Goal: Check status

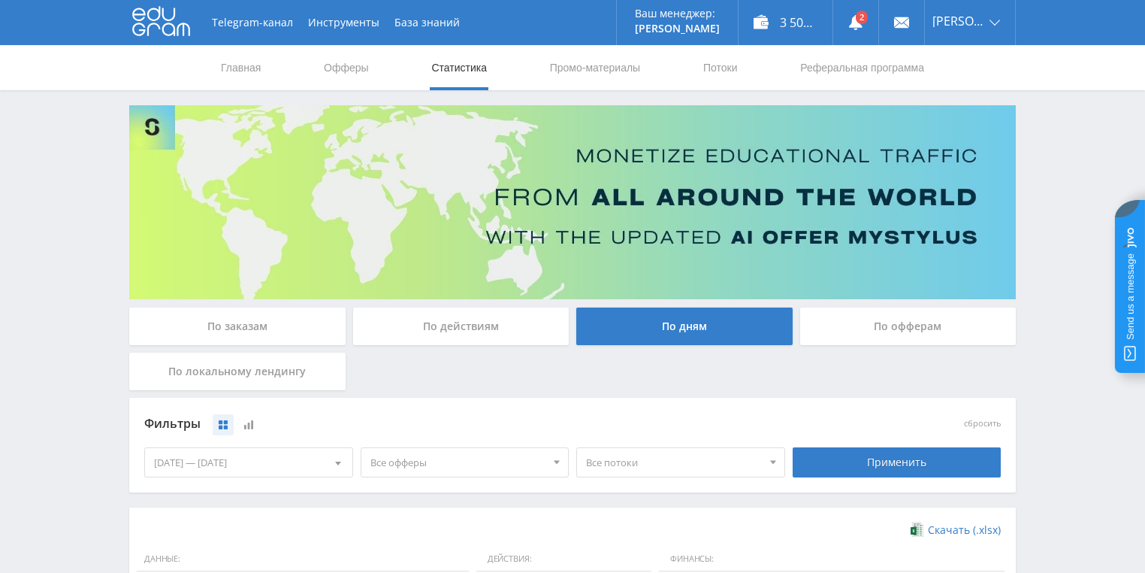
scroll to position [410, 0]
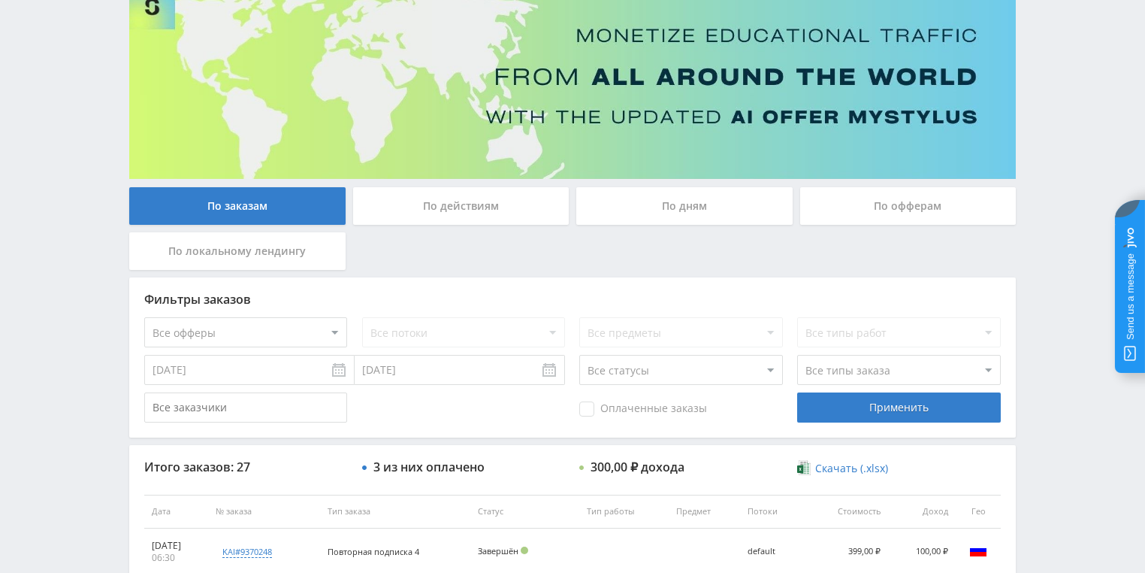
click at [475, 200] on div "По действиям" at bounding box center [461, 206] width 216 height 38
click at [0, 0] on input "По действиям" at bounding box center [0, 0] width 0 height 0
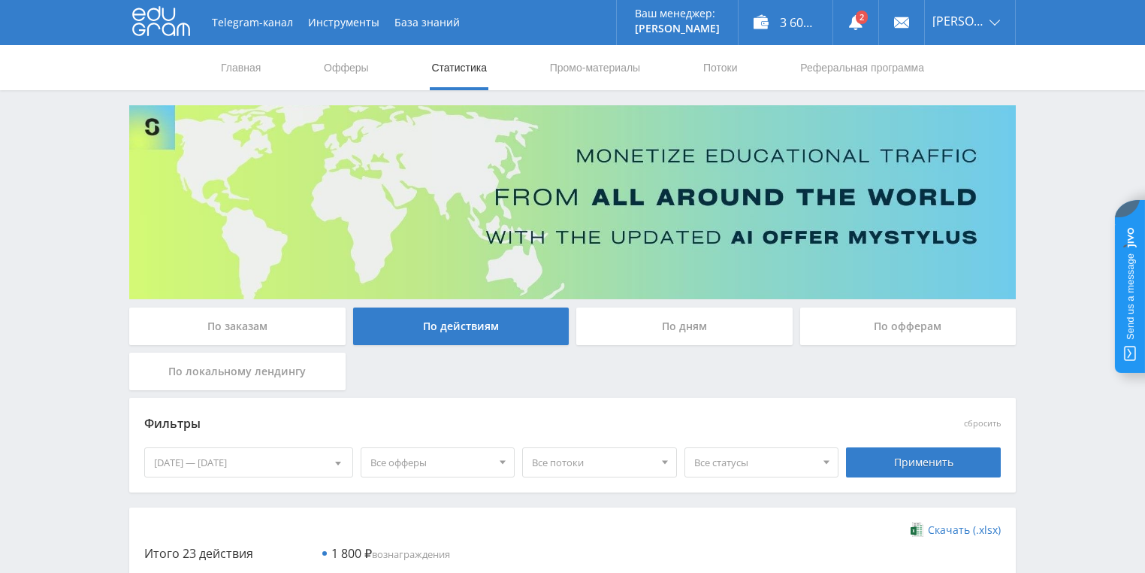
click at [664, 331] on div "По дням" at bounding box center [684, 326] width 216 height 38
click at [0, 0] on input "По дням" at bounding box center [0, 0] width 0 height 0
